Goal: Information Seeking & Learning: Learn about a topic

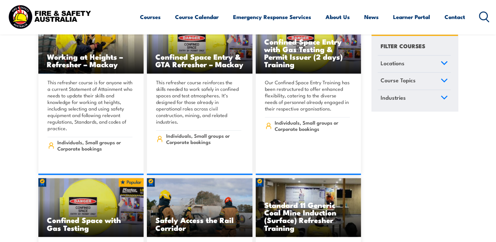
scroll to position [1049, 0]
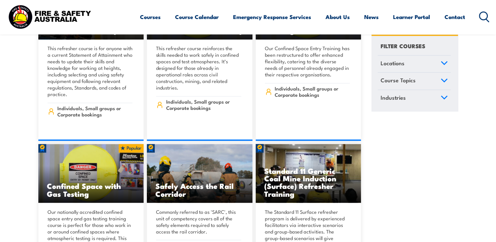
click at [443, 80] on icon at bounding box center [444, 80] width 6 height 3
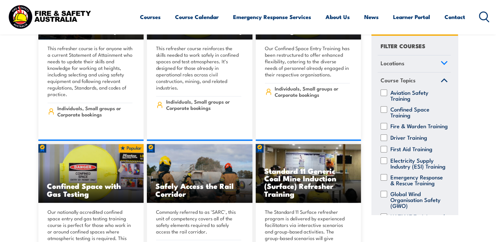
click at [384, 141] on input "Driver Training" at bounding box center [384, 137] width 7 height 7
checkbox input "true"
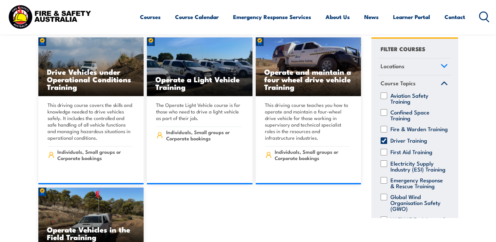
scroll to position [197, 0]
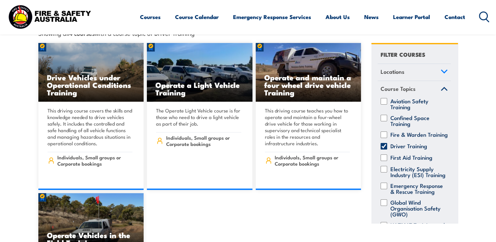
click at [385, 143] on input "Driver Training" at bounding box center [384, 146] width 7 height 7
checkbox input "false"
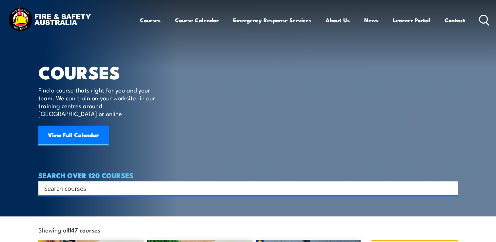
click at [486, 19] on icon at bounding box center [484, 20] width 10 height 11
click at [286, 183] on input "Search input" at bounding box center [243, 188] width 399 height 10
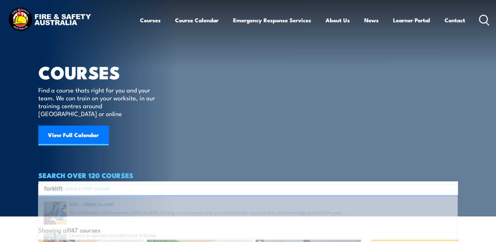
type input "forklift"
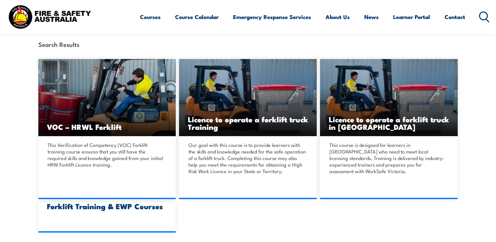
scroll to position [229, 0]
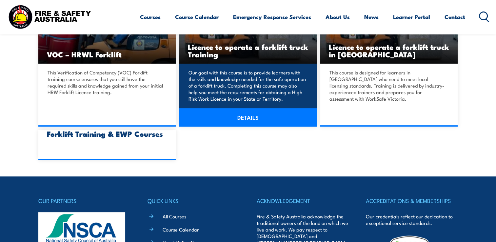
click at [245, 117] on link "DETAILS" at bounding box center [248, 117] width 138 height 18
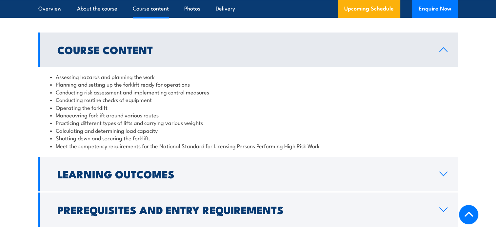
scroll to position [590, 0]
